Goal: Check status: Check status

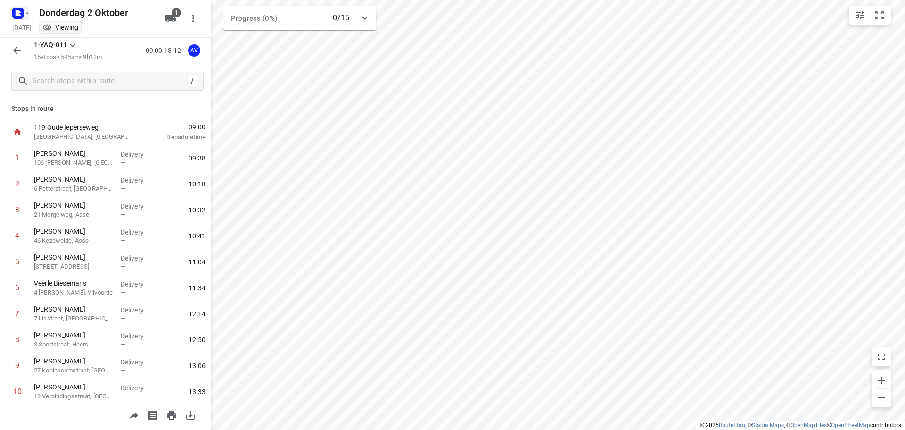
click at [23, 9] on rect "button" at bounding box center [17, 13] width 11 height 11
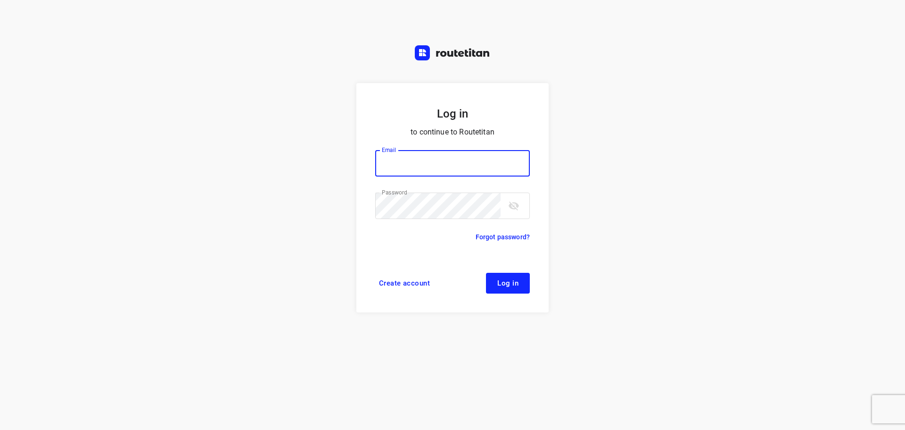
type input "[PERSON_NAME][EMAIL_ADDRESS][DOMAIN_NAME]"
click at [507, 286] on span "Log in" at bounding box center [508, 283] width 21 height 8
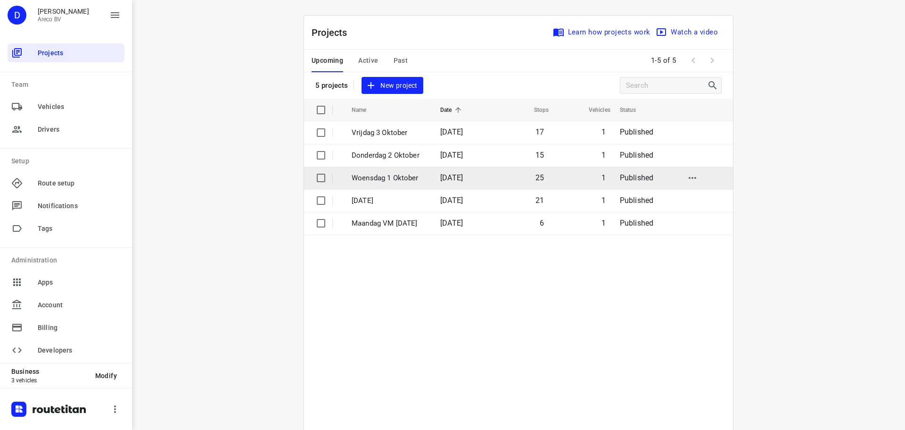
click at [360, 178] on p "Woensdag 1 Oktober" at bounding box center [389, 178] width 75 height 11
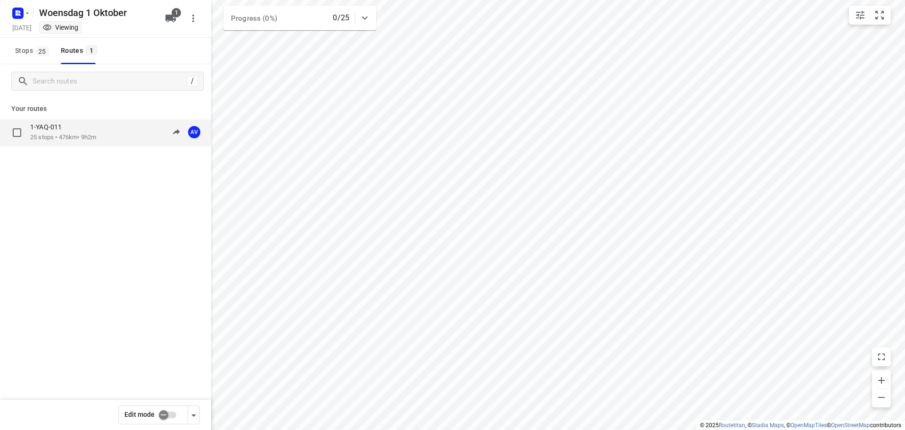
click at [110, 136] on div "1-YAQ-011 25 stops • 476km • 9h2m 09:00-18:02 AV" at bounding box center [120, 132] width 181 height 19
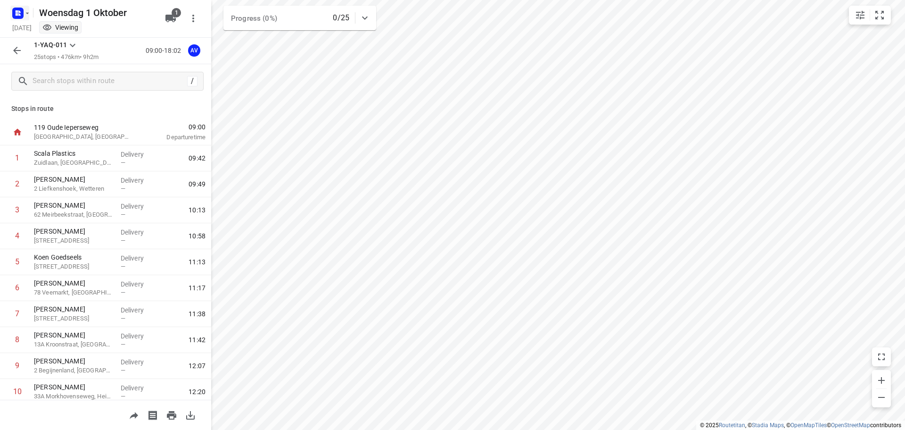
click at [22, 11] on rect "button" at bounding box center [17, 13] width 11 height 11
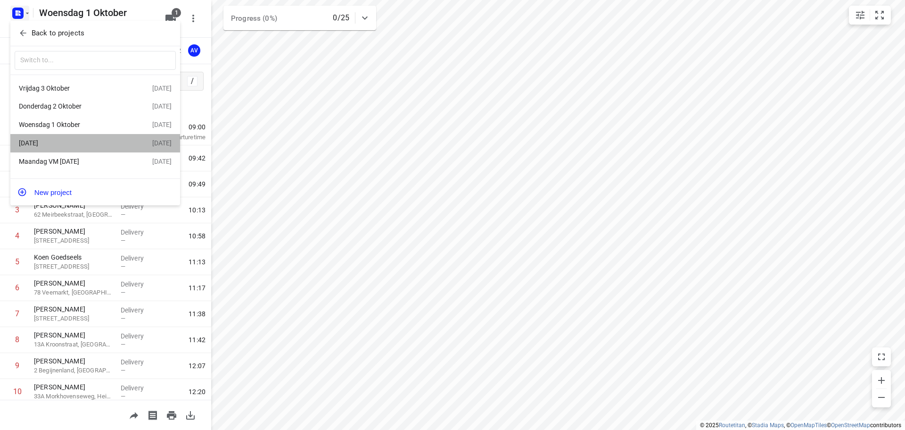
click at [75, 147] on div "Dinsdag 30 September" at bounding box center [73, 143] width 108 height 8
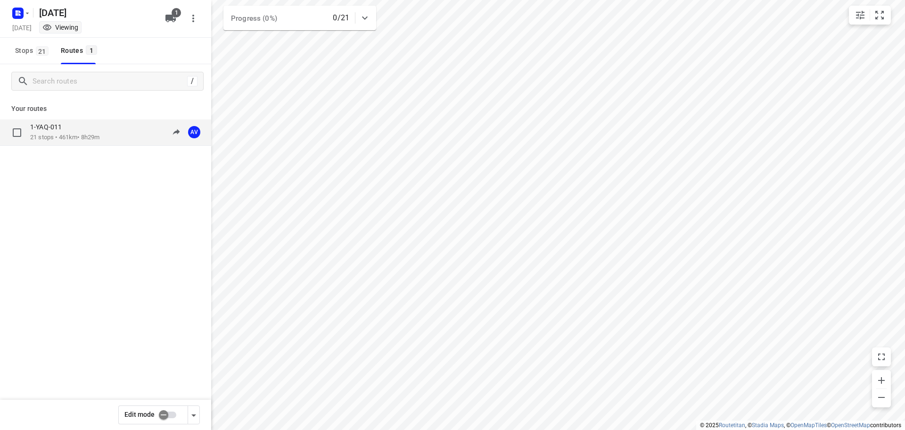
click at [116, 136] on div "1-YAQ-011 21 stops • 461km • 8h29m 09:00-17:28 AV" at bounding box center [120, 132] width 181 height 19
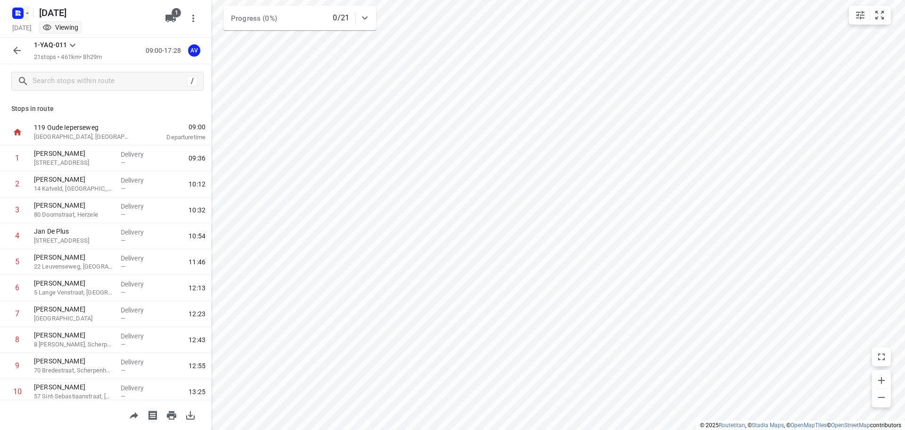
click at [18, 11] on icon "button" at bounding box center [17, 11] width 2 height 2
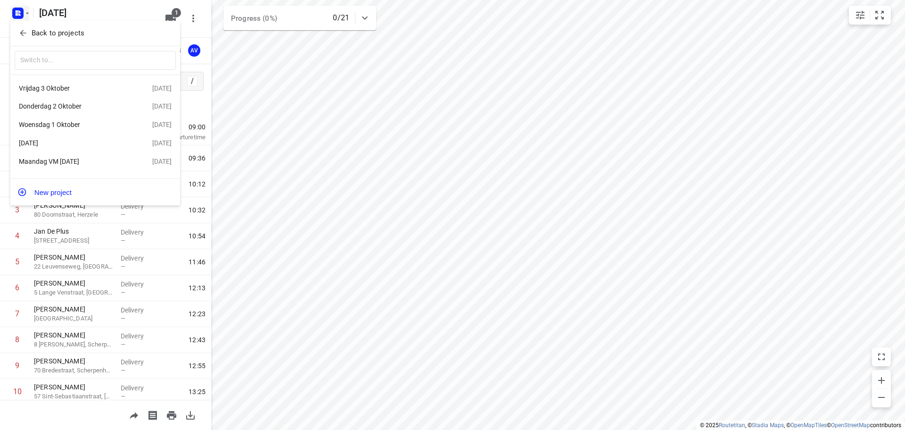
click at [89, 127] on div "Woensdag 1 Oktober" at bounding box center [73, 125] width 108 height 8
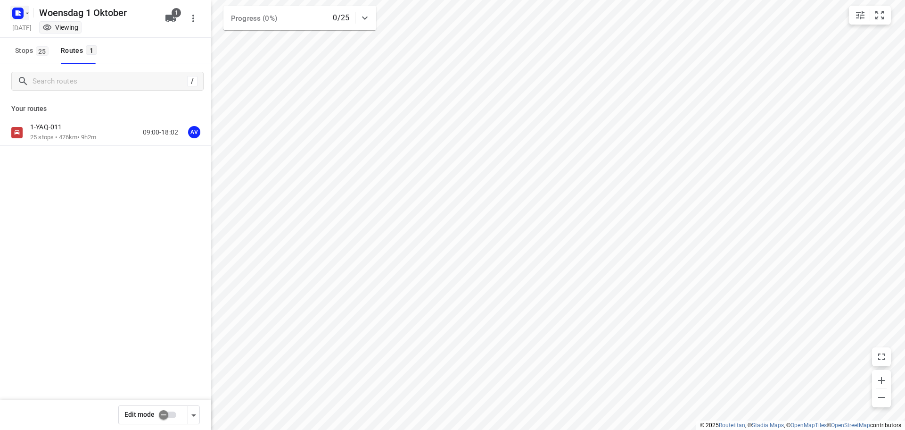
click at [23, 11] on rect "button" at bounding box center [17, 13] width 11 height 11
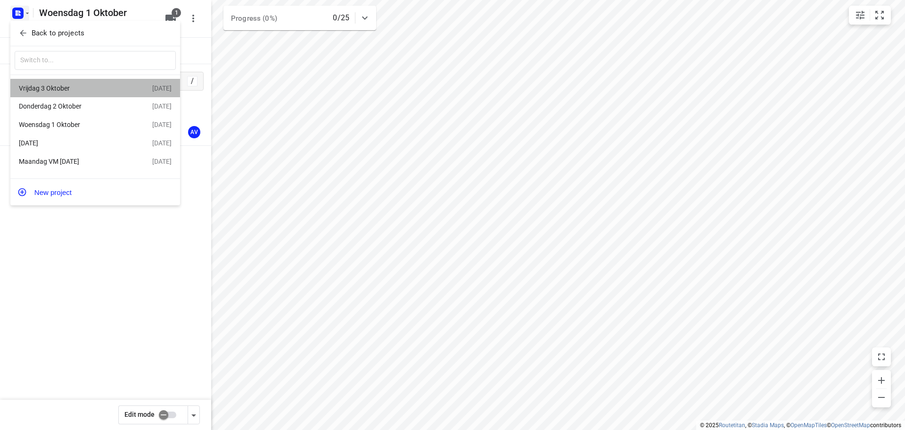
click at [89, 87] on div "Vrijdag 3 Oktober" at bounding box center [73, 88] width 108 height 8
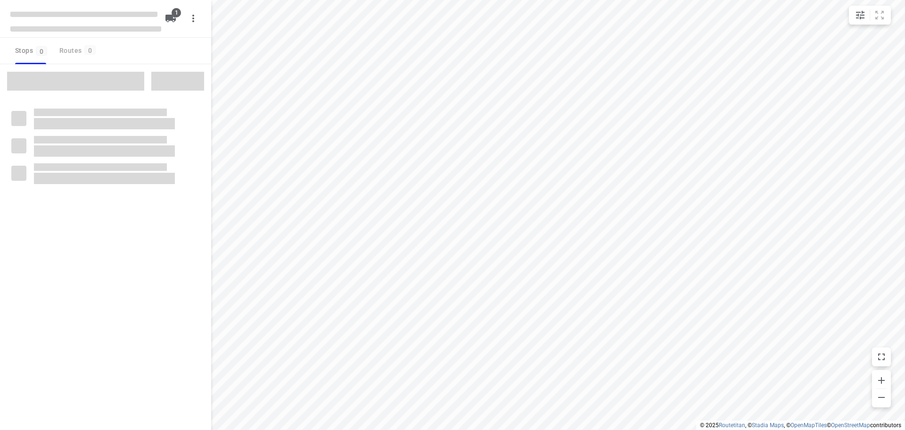
type input "distance"
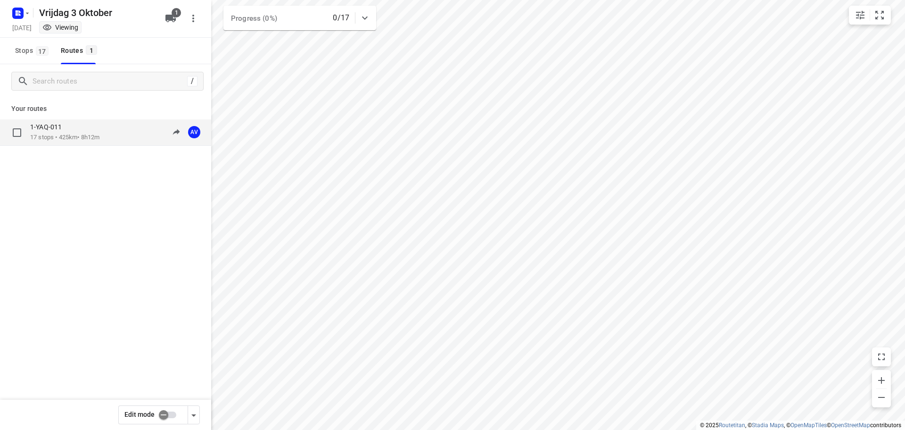
click at [96, 126] on div "1-YAQ-011" at bounding box center [64, 128] width 69 height 10
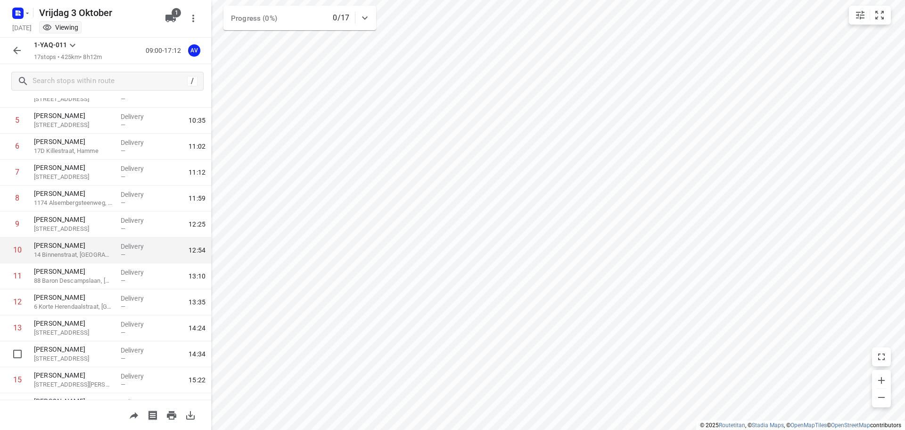
scroll to position [189, 0]
